Goal: Task Accomplishment & Management: Complete application form

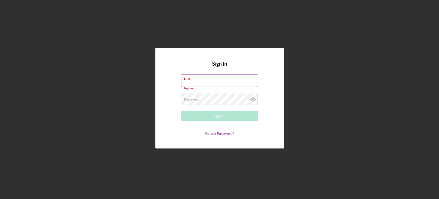
click at [185, 76] on div "Email Required" at bounding box center [219, 81] width 77 height 15
click at [185, 77] on div "Email Required" at bounding box center [219, 81] width 77 height 15
type input "[PERSON_NAME][EMAIL_ADDRESS][DOMAIN_NAME]"
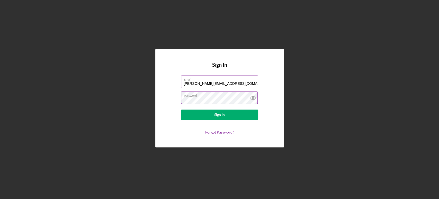
click at [181, 109] on button "Sign In" at bounding box center [219, 114] width 77 height 10
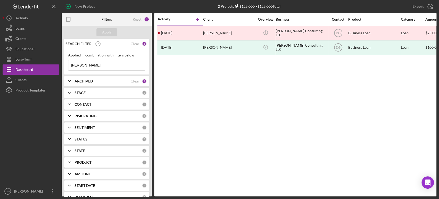
click at [84, 64] on input "[PERSON_NAME]" at bounding box center [106, 65] width 77 height 10
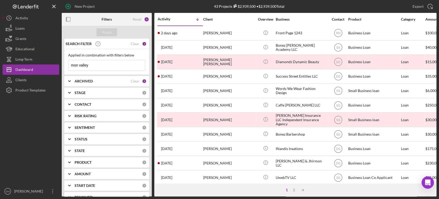
click at [103, 63] on input "mon valley" at bounding box center [106, 65] width 77 height 10
type input "mon valley boys"
click at [109, 31] on div "Apply" at bounding box center [107, 32] width 10 height 8
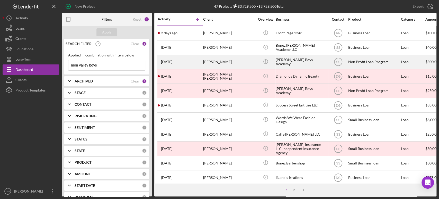
click at [228, 61] on div "[PERSON_NAME]" at bounding box center [228, 62] width 51 height 14
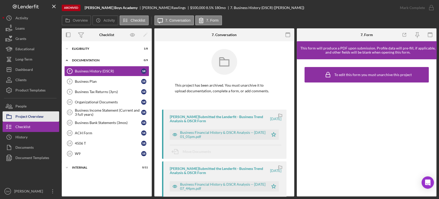
click at [40, 115] on div "Project Overview" at bounding box center [29, 117] width 28 height 12
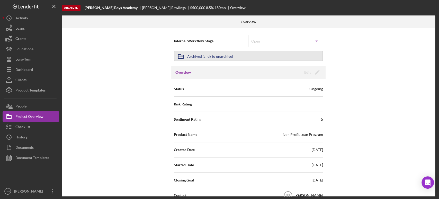
click at [246, 51] on button "Icon/Archived Archived (click to unarchive)" at bounding box center [248, 56] width 149 height 10
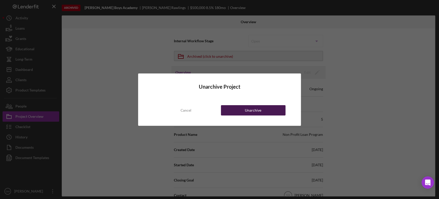
click at [270, 110] on button "Unarchive" at bounding box center [253, 110] width 65 height 10
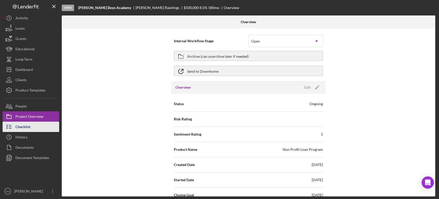
click at [29, 125] on div "Checklist" at bounding box center [22, 127] width 15 height 12
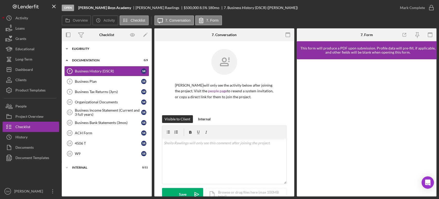
click at [80, 49] on div "Eligibility" at bounding box center [108, 48] width 73 height 3
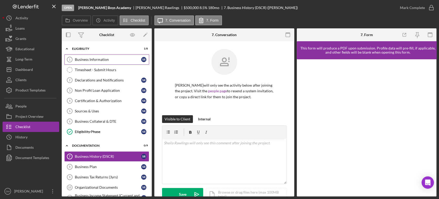
click at [92, 59] on div "Business Information" at bounding box center [108, 59] width 66 height 4
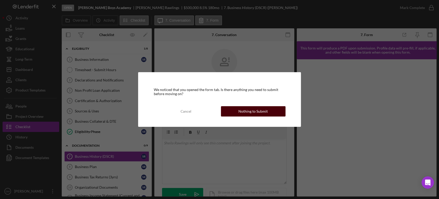
click at [268, 109] on button "Nothing to Submit" at bounding box center [253, 111] width 65 height 10
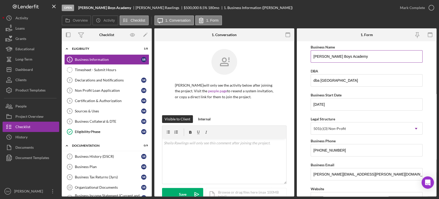
click at [369, 52] on input "[PERSON_NAME] Boys Academy" at bounding box center [367, 56] width 112 height 12
drag, startPoint x: 369, startPoint y: 52, endPoint x: 329, endPoint y: 53, distance: 40.4
click at [329, 53] on input "[PERSON_NAME] Boys Academy" at bounding box center [367, 56] width 112 height 12
click at [385, 58] on input "Mon Valley Boys Academy Inc" at bounding box center [367, 56] width 112 height 12
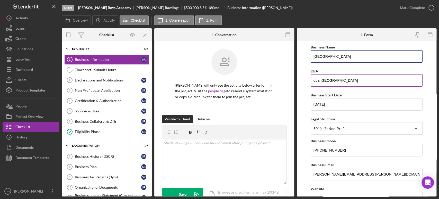
type input "[GEOGRAPHIC_DATA]"
drag, startPoint x: 366, startPoint y: 80, endPoint x: 282, endPoint y: 80, distance: 84.4
click at [282, 80] on div "Overview Internal Workflow Stage Open Icon/Dropdown Arrow Archive (can unarchiv…" at bounding box center [249, 112] width 375 height 168
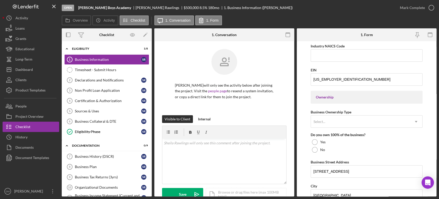
scroll to position [200, 0]
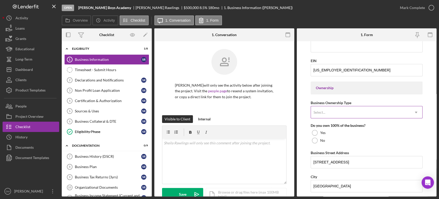
type input "[PERSON_NAME] Boys Academy of the [GEOGRAPHIC_DATA]"
click at [346, 106] on div "Select... Icon/Dropdown Arrow" at bounding box center [367, 112] width 112 height 12
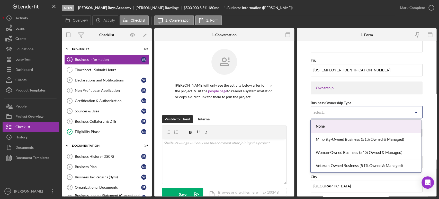
click at [369, 129] on div "None" at bounding box center [366, 126] width 110 height 13
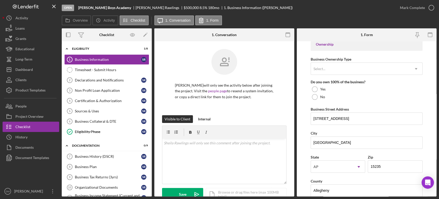
scroll to position [215, 0]
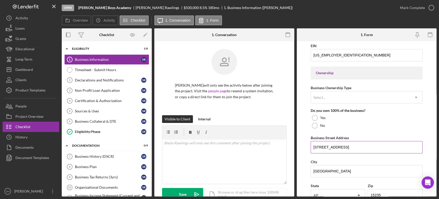
drag, startPoint x: 356, startPoint y: 147, endPoint x: 312, endPoint y: 143, distance: 44.0
click at [312, 143] on input "[STREET_ADDRESS]" at bounding box center [367, 147] width 112 height 12
drag, startPoint x: 355, startPoint y: 147, endPoint x: 301, endPoint y: 147, distance: 54.3
click at [301, 147] on form "Business Name Mon Valley Boys Academy DBA [PERSON_NAME] Boys Academy of the [GE…" at bounding box center [367, 118] width 140 height 155
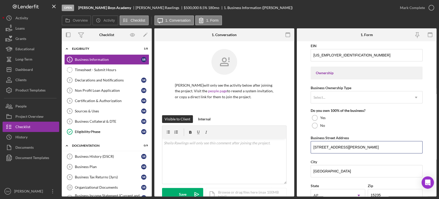
type input "[STREET_ADDRESS][PERSON_NAME]"
type input "M"
type input "West Mifflin"
type input "p"
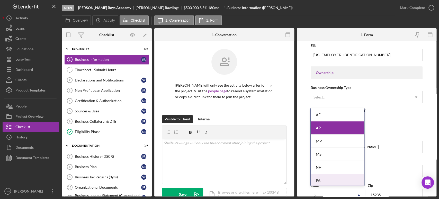
click at [340, 179] on div "PA" at bounding box center [338, 180] width 54 height 13
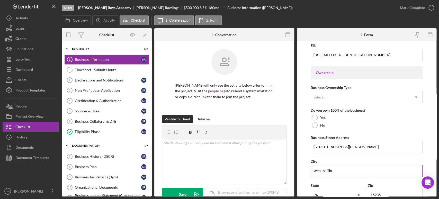
scroll to position [272, 0]
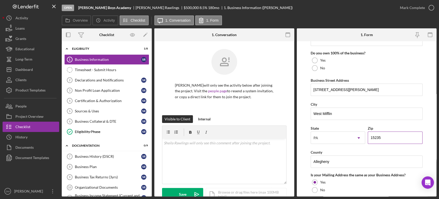
drag, startPoint x: 381, startPoint y: 135, endPoint x: 367, endPoint y: 139, distance: 14.3
click at [368, 139] on input "15235" at bounding box center [395, 137] width 55 height 12
type input "15122"
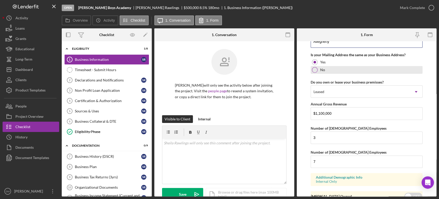
scroll to position [415, 0]
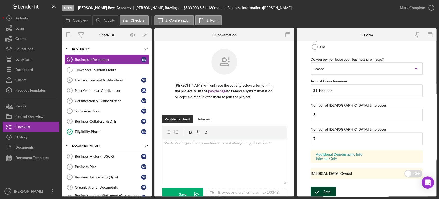
click at [325, 187] on div "Save" at bounding box center [327, 191] width 7 height 10
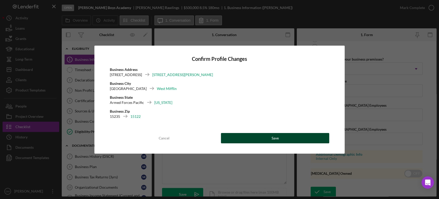
click at [286, 139] on button "Save" at bounding box center [275, 138] width 109 height 10
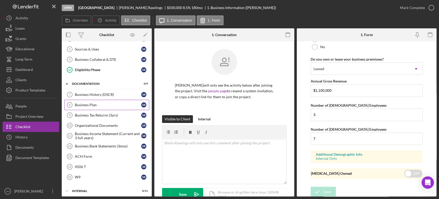
scroll to position [63, 0]
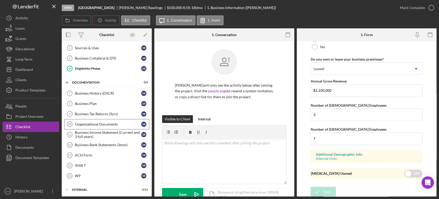
click at [100, 120] on link "Organizational Documents 10 Organizational Documents S R" at bounding box center [106, 124] width 85 height 10
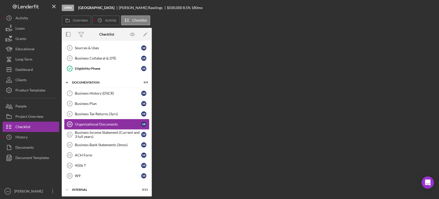
scroll to position [63, 0]
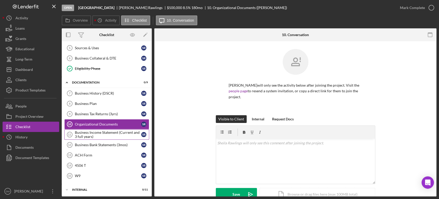
click at [102, 132] on div "Business Income Statement (Current and 3 full years)" at bounding box center [108, 134] width 66 height 8
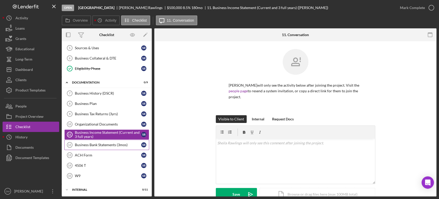
click at [103, 143] on div "Business Bank Statements (3mos)" at bounding box center [108, 145] width 66 height 4
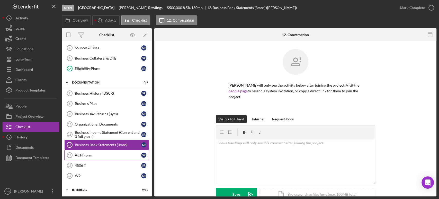
click at [99, 152] on link "ACH Form 13 ACH Form S R" at bounding box center [106, 155] width 85 height 10
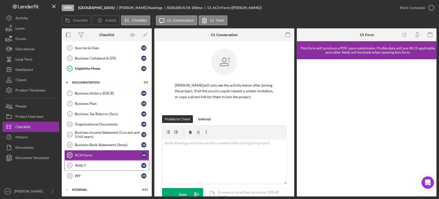
click at [93, 163] on div "4506 T" at bounding box center [108, 165] width 66 height 4
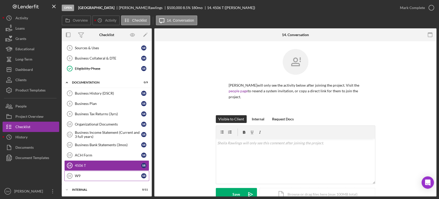
click at [89, 170] on link "W9 15 W9 S R" at bounding box center [106, 175] width 85 height 10
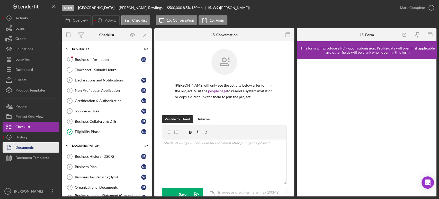
click at [27, 146] on div "Documents" at bounding box center [24, 148] width 18 height 12
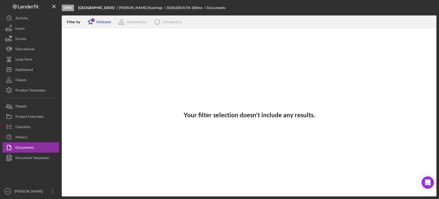
click at [102, 18] on div "Icon/Star 1 Validated" at bounding box center [97, 21] width 27 height 13
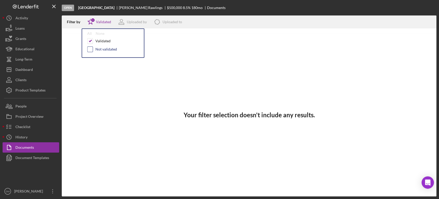
click at [91, 51] on input "checkbox" at bounding box center [89, 49] width 5 height 5
checkbox input "true"
